Goal: Information Seeking & Learning: Learn about a topic

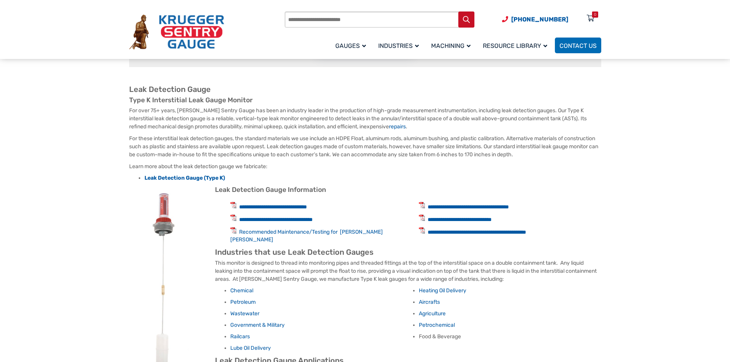
scroll to position [345, 0]
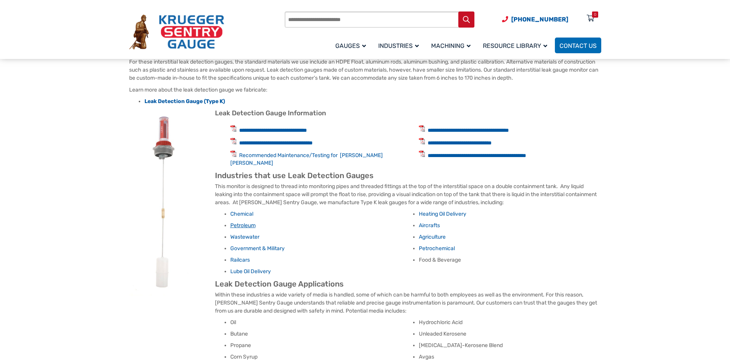
click at [243, 222] on link "Petroleum" at bounding box center [242, 225] width 25 height 7
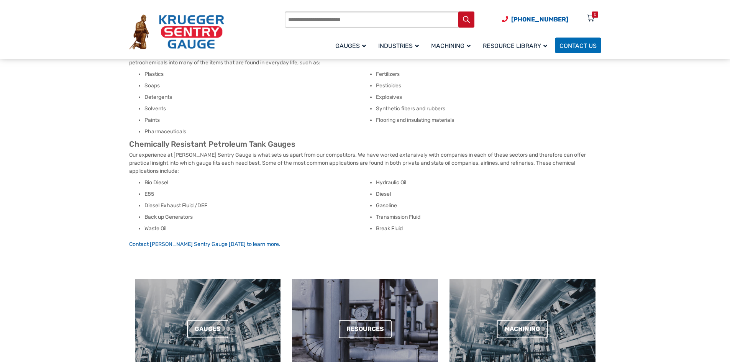
scroll to position [268, 0]
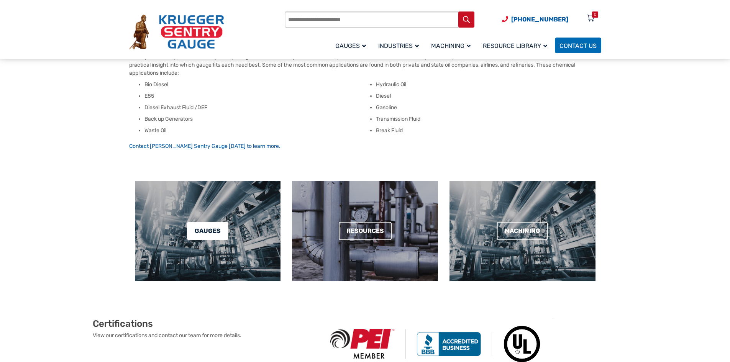
click at [194, 233] on link "Gauges" at bounding box center [207, 231] width 41 height 18
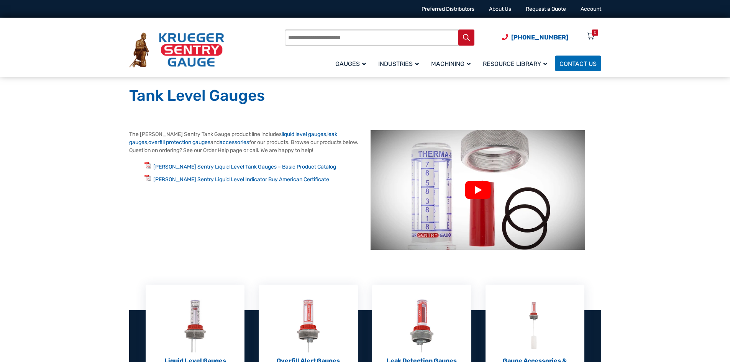
click at [486, 192] on link at bounding box center [478, 190] width 215 height 120
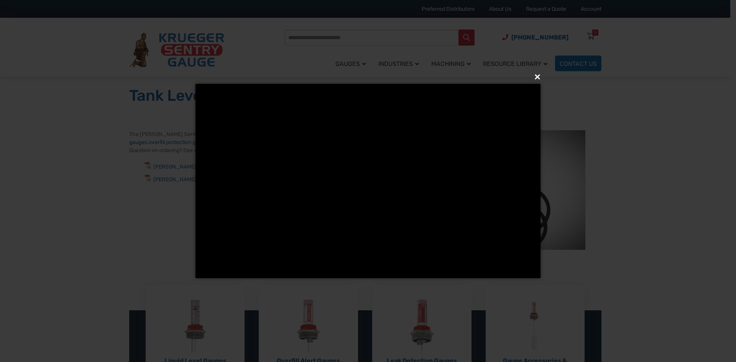
click at [537, 78] on button "×" at bounding box center [370, 77] width 345 height 17
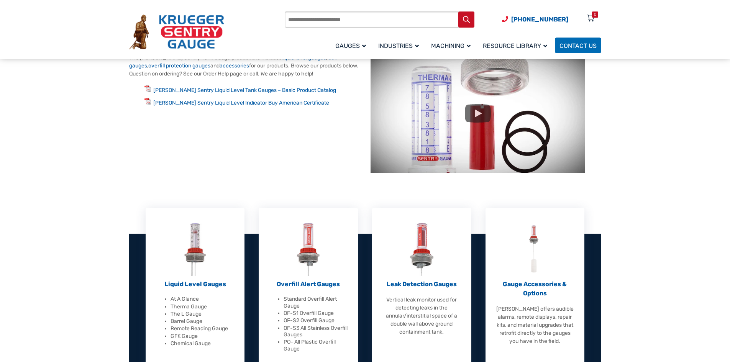
scroll to position [115, 0]
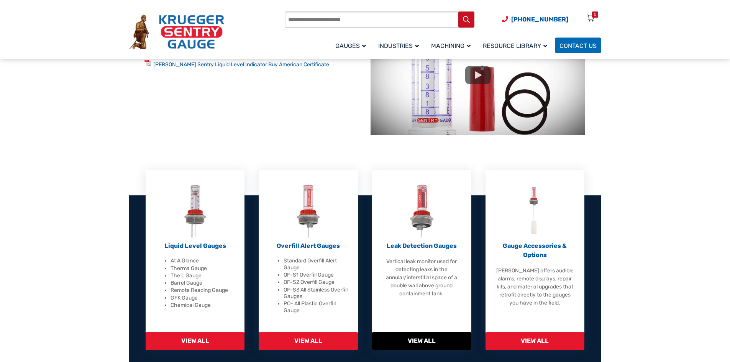
click at [437, 337] on span "View All" at bounding box center [421, 341] width 99 height 18
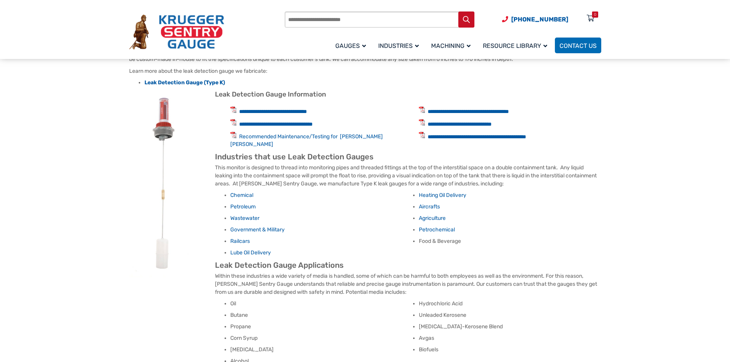
scroll to position [345, 0]
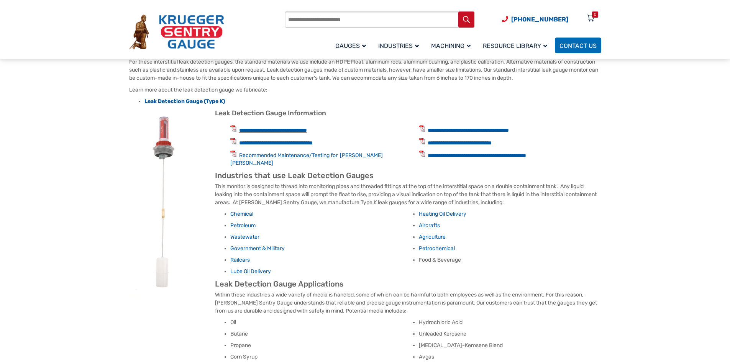
click at [307, 131] on link "**********" at bounding box center [273, 130] width 68 height 5
